Goal: Information Seeking & Learning: Learn about a topic

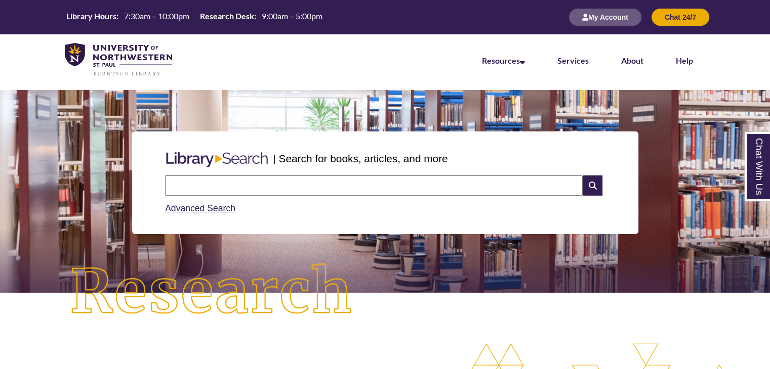
click at [243, 190] on input "text" at bounding box center [373, 186] width 417 height 20
type input "**********"
click at [478, 192] on input "text" at bounding box center [373, 186] width 417 height 20
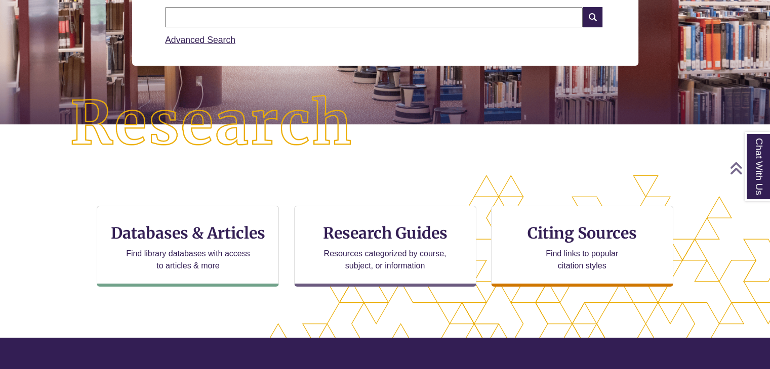
scroll to position [187, 0]
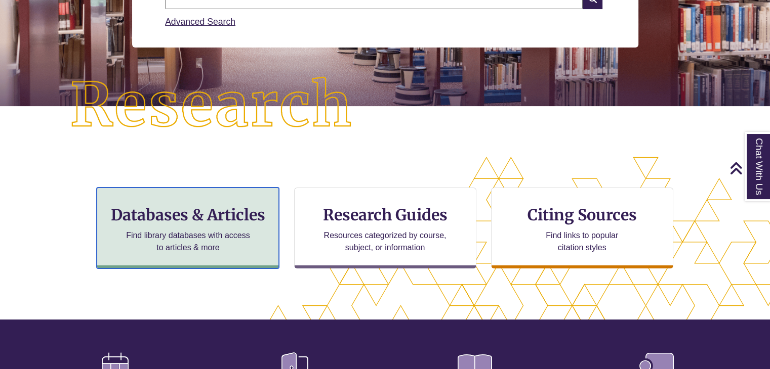
click at [230, 227] on div "Databases & Articles Find library databases with access to articles & more" at bounding box center [188, 228] width 182 height 81
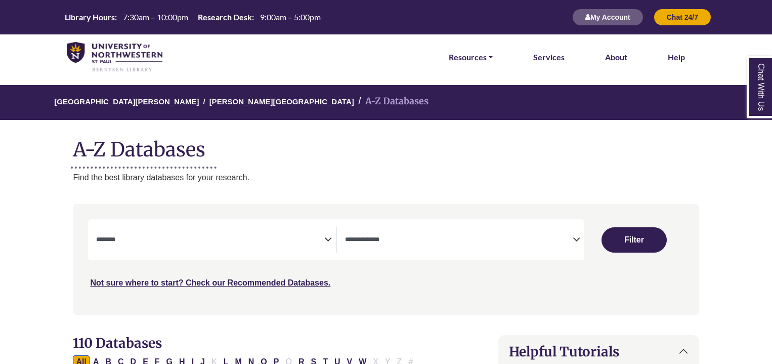
select select "Database Subject Filter"
select select "Database Types Filter"
click at [324, 239] on icon "Search filters" at bounding box center [328, 237] width 8 height 15
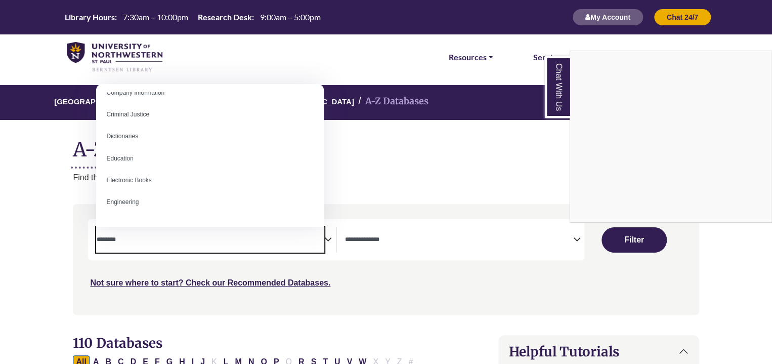
scroll to position [225, 0]
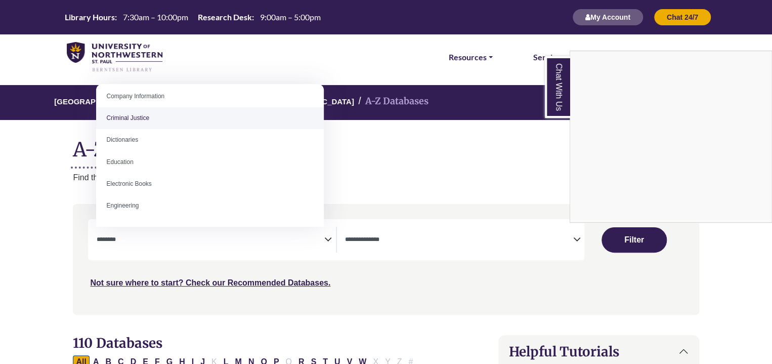
select select "******"
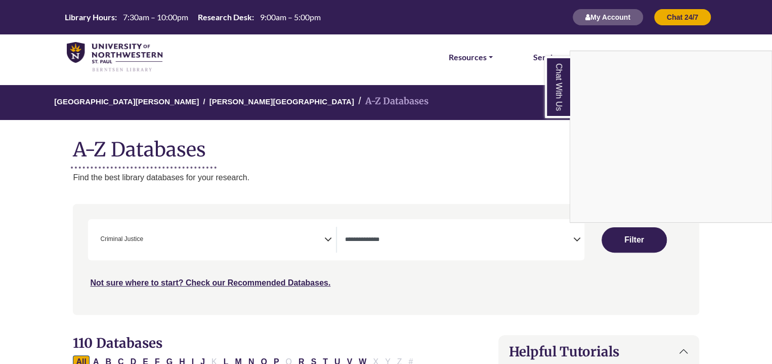
click at [574, 235] on div "Chat With Us" at bounding box center [386, 182] width 772 height 364
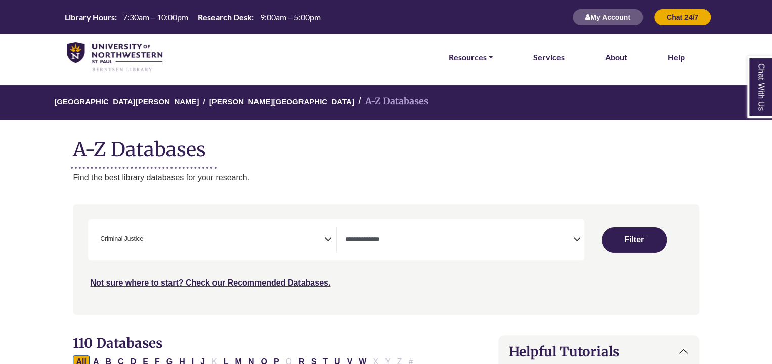
click at [579, 242] on icon "Search filters" at bounding box center [577, 237] width 8 height 15
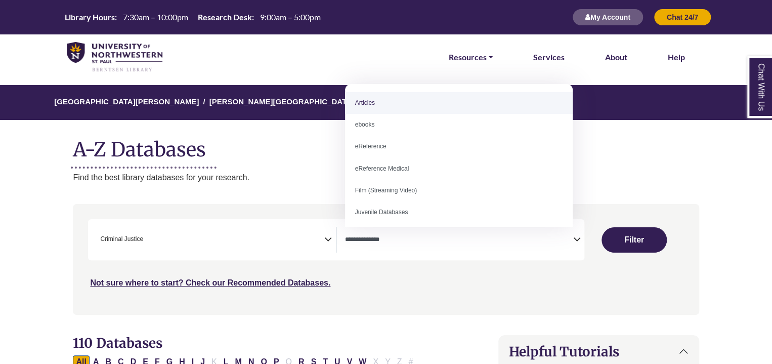
select select "*****"
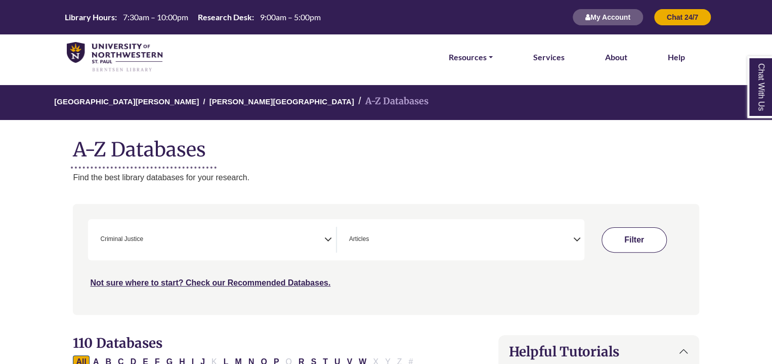
click at [632, 244] on button "Filter" at bounding box center [634, 239] width 65 height 25
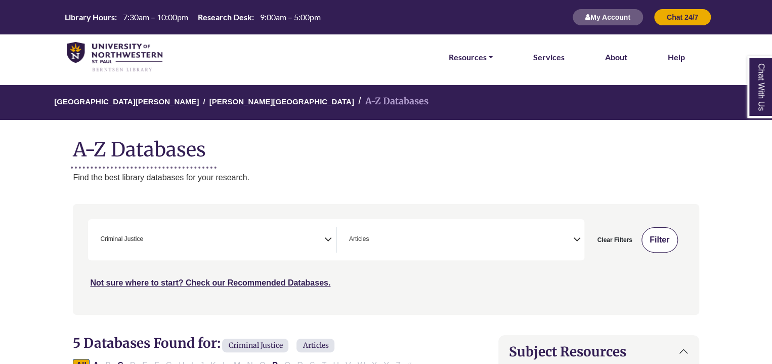
click at [663, 233] on button "Filter" at bounding box center [660, 239] width 36 height 25
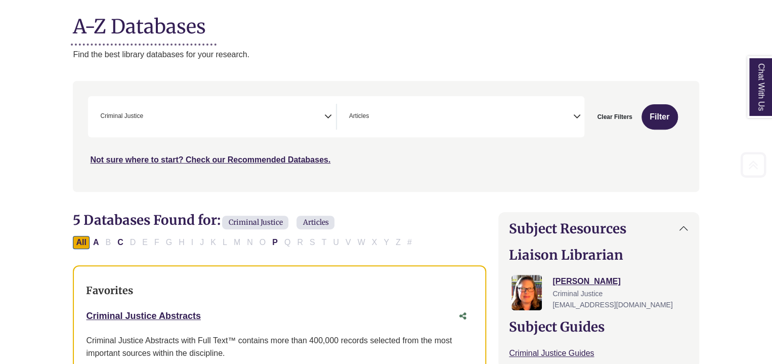
scroll to position [130, 0]
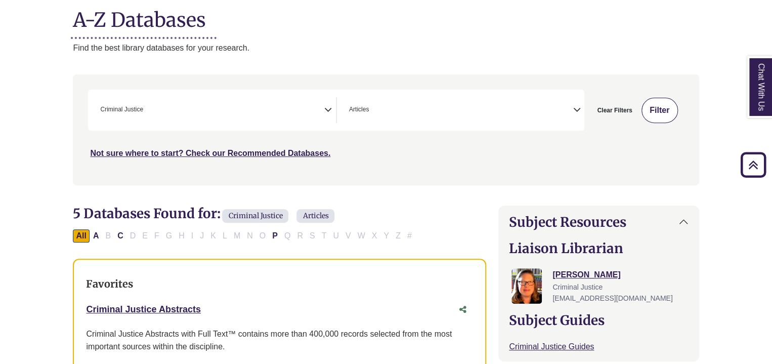
click at [668, 104] on button "Filter" at bounding box center [660, 110] width 36 height 25
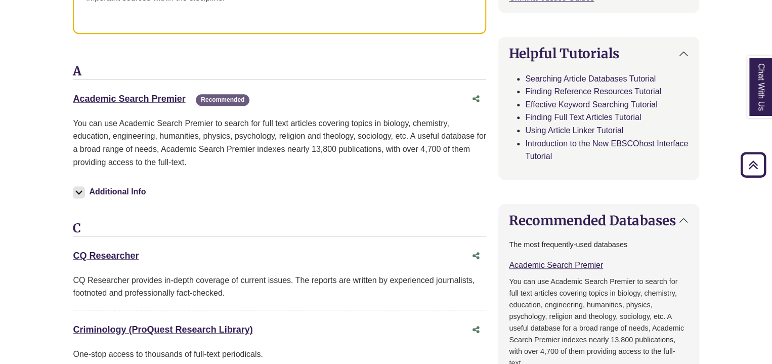
scroll to position [480, 0]
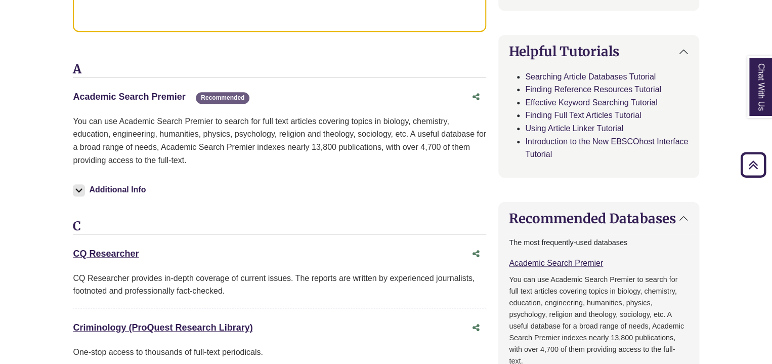
click at [160, 98] on link "Academic Search Premier This link opens in a new window" at bounding box center [129, 97] width 112 height 10
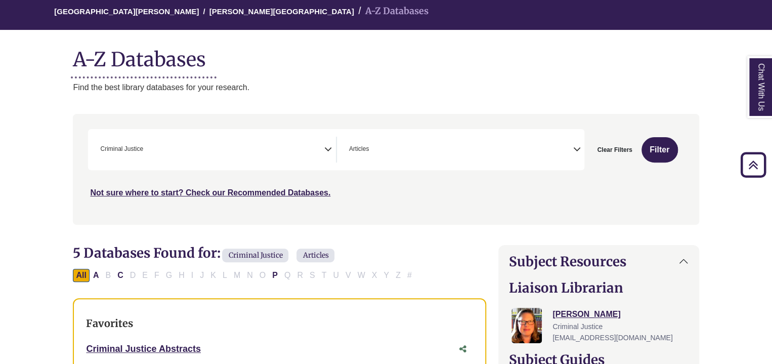
scroll to position [0, 0]
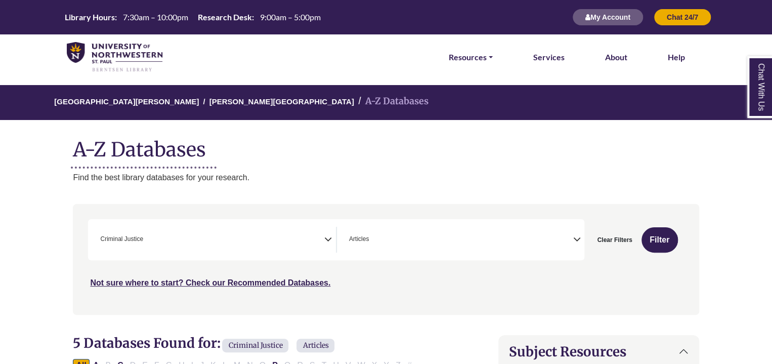
click at [581, 243] on div "**********" at bounding box center [464, 240] width 239 height 26
click at [578, 240] on icon "Search filters" at bounding box center [577, 237] width 8 height 15
click at [626, 244] on button "Clear Filters" at bounding box center [614, 239] width 48 height 25
select select "Database Subject Filter"
select select "Database Types Filter"
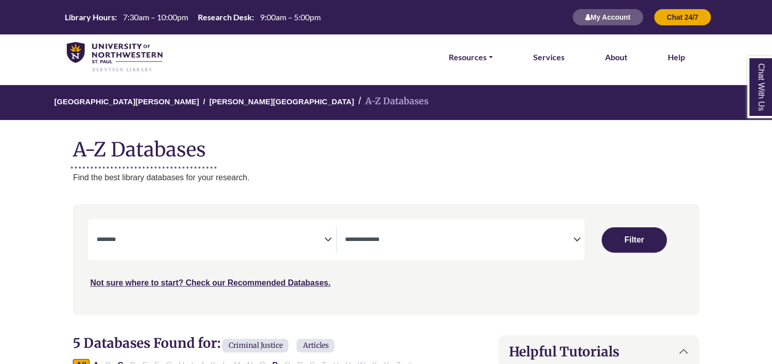
select select "Database Subject Filter"
select select "Database Types Filter"
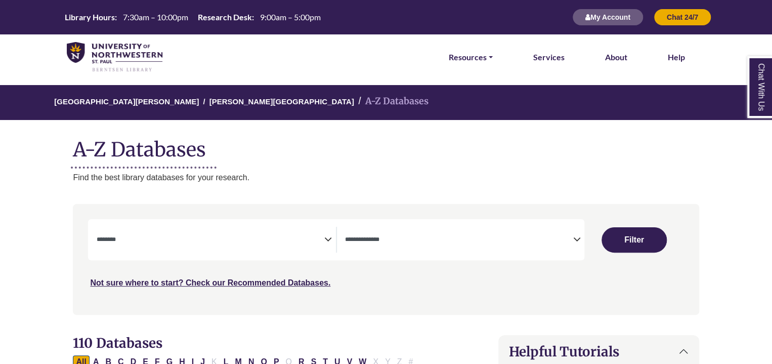
click at [334, 234] on div "**********" at bounding box center [215, 240] width 239 height 26
click at [332, 235] on div "**********" at bounding box center [215, 240] width 239 height 26
click at [330, 238] on icon "Search filters" at bounding box center [328, 237] width 8 height 15
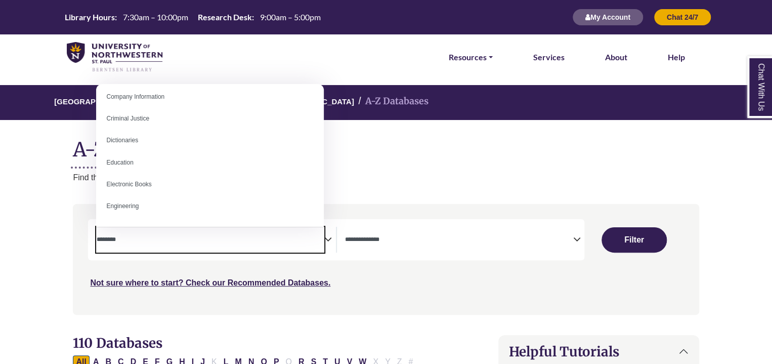
scroll to position [233, 0]
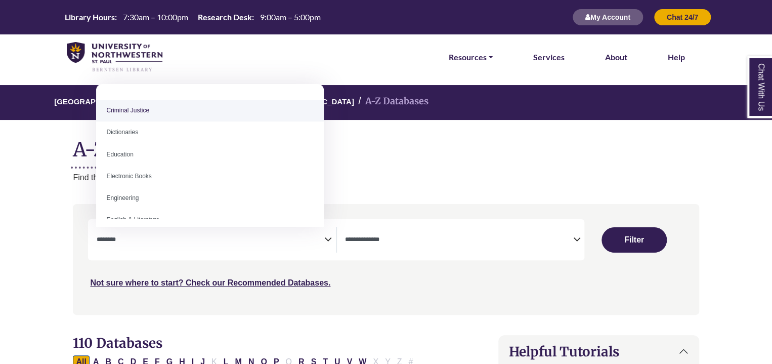
select select "******"
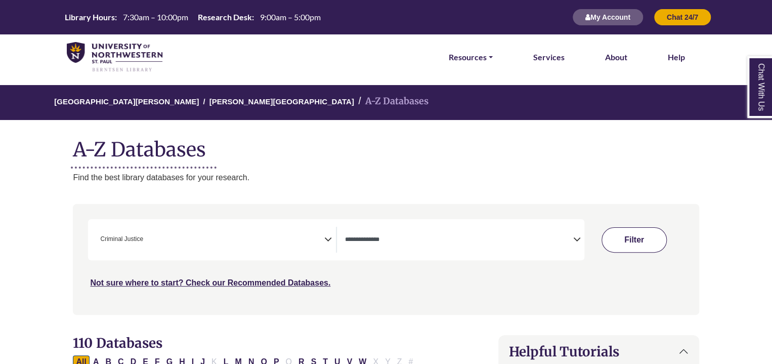
click at [639, 247] on button "Filter" at bounding box center [634, 239] width 65 height 25
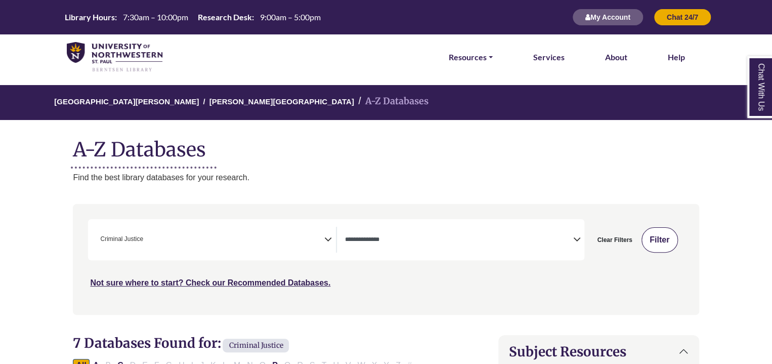
click at [662, 249] on button "Filter" at bounding box center [660, 239] width 36 height 25
select select "Database Types Filter"
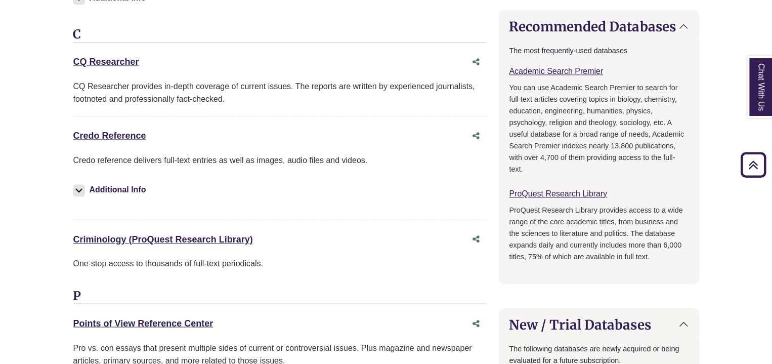
scroll to position [683, 0]
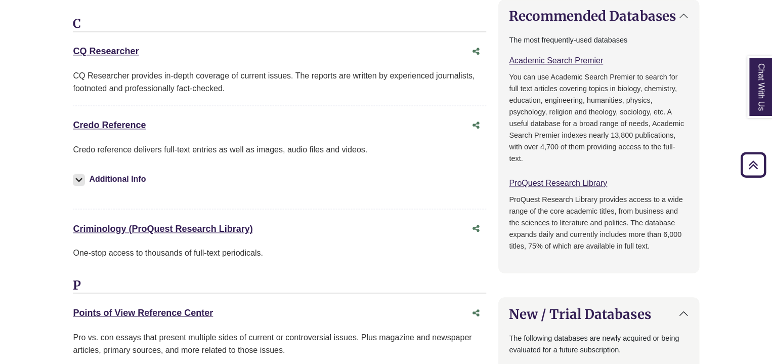
click at [140, 129] on div "Credo Reference This link opens in a new window" at bounding box center [269, 125] width 393 height 15
click at [115, 123] on link "Credo Reference This link opens in a new window" at bounding box center [109, 125] width 73 height 10
